Goal: Find specific page/section: Find specific page/section

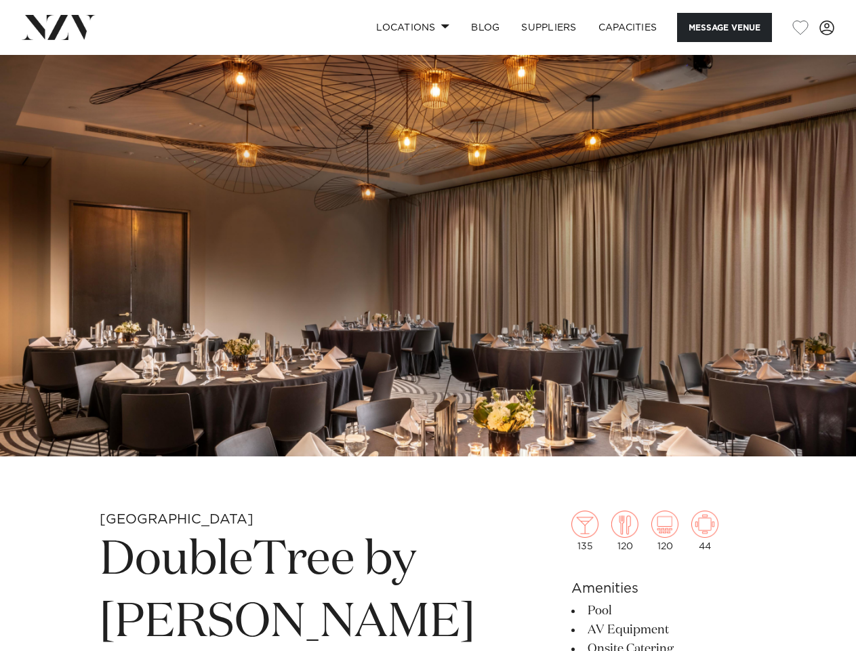
click at [410, 27] on link "Locations" at bounding box center [412, 27] width 95 height 29
click at [724, 27] on button "Message Venue" at bounding box center [724, 27] width 95 height 29
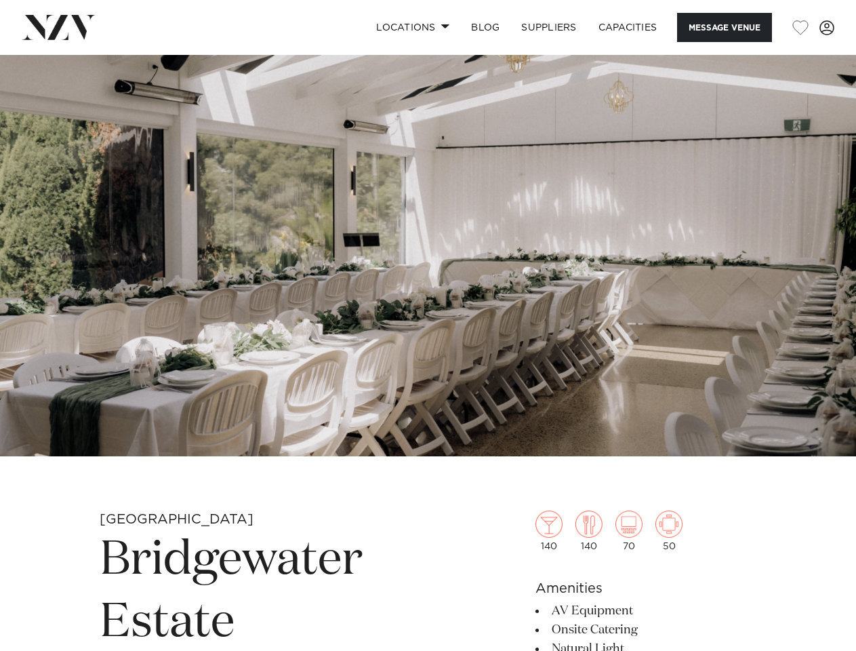
click at [410, 27] on link "Locations" at bounding box center [412, 27] width 95 height 29
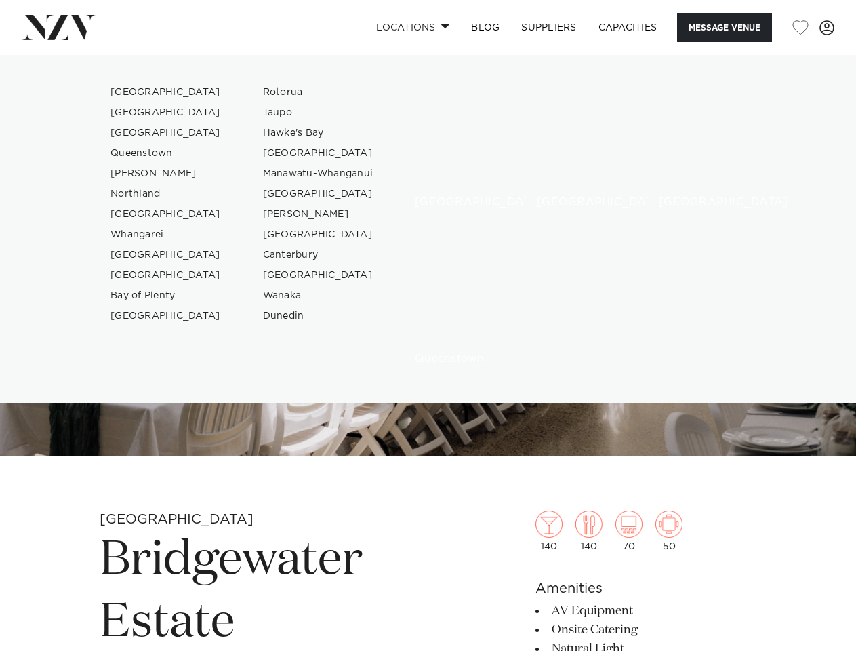
click at [724, 27] on button "Message Venue" at bounding box center [724, 27] width 95 height 29
